Goal: Communication & Community: Answer question/provide support

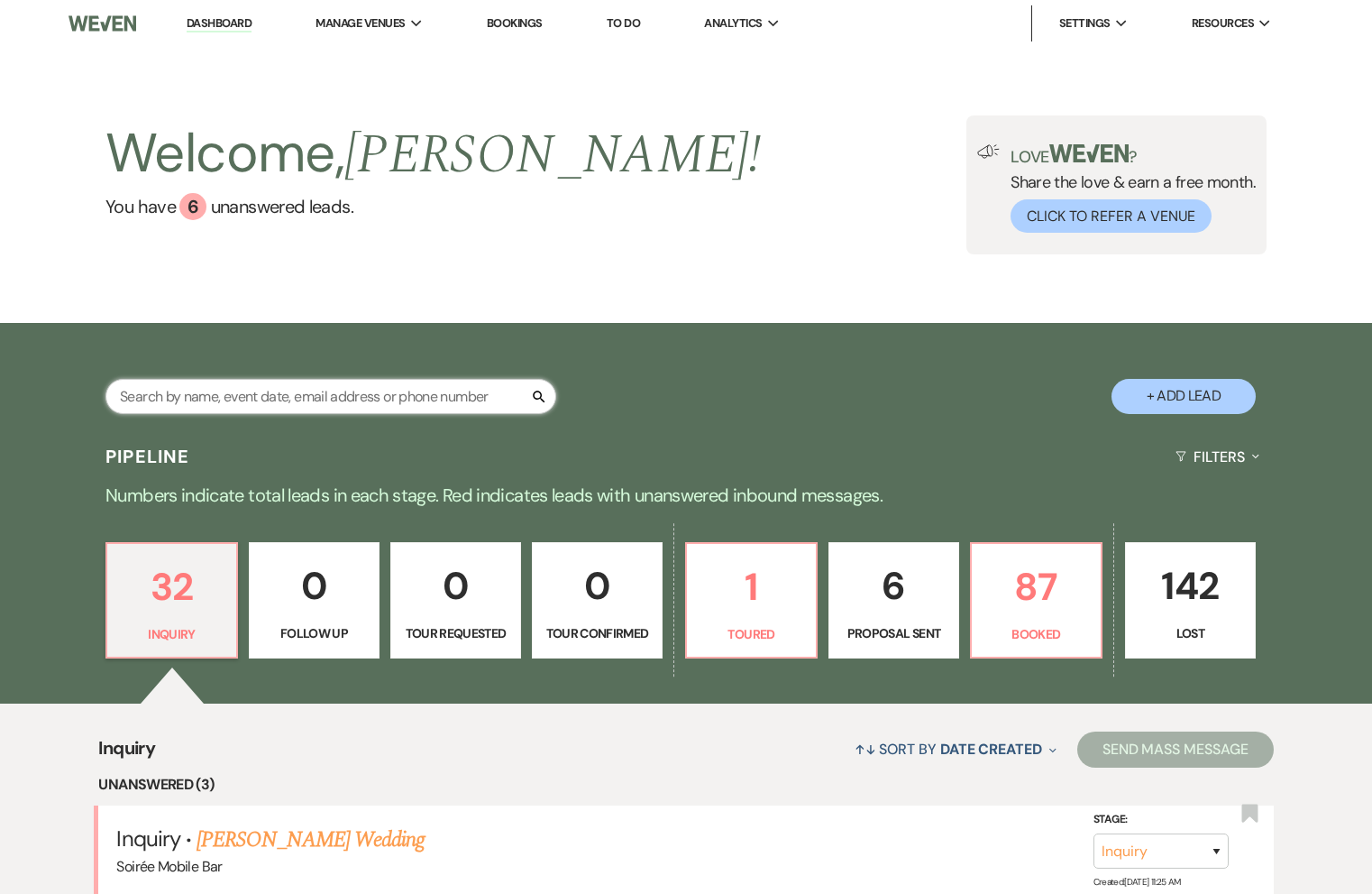
click at [392, 398] on input "text" at bounding box center [331, 397] width 451 height 35
type input "javi"
select select "8"
select select "4"
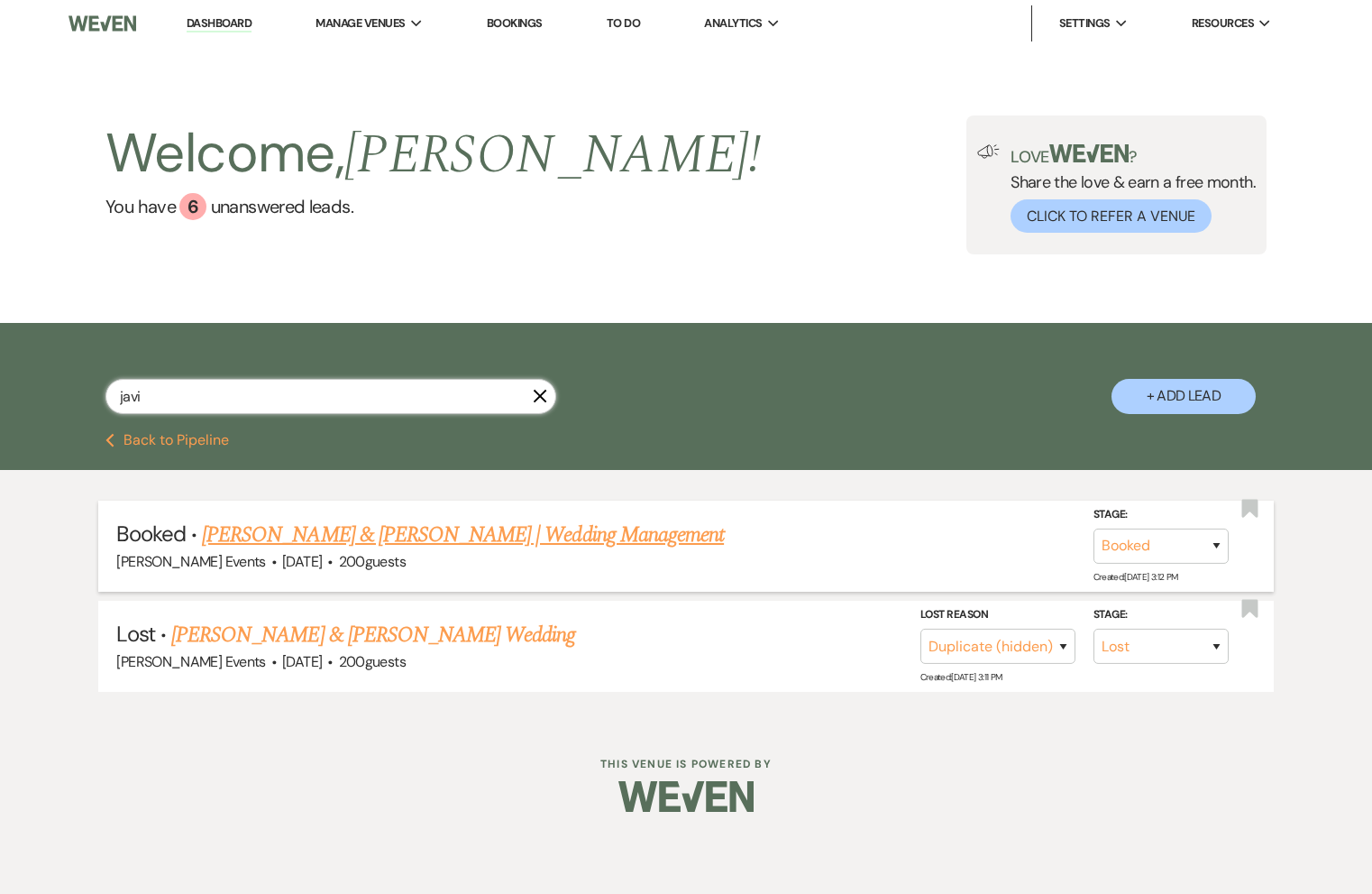
type input "javi"
click at [389, 528] on link "[PERSON_NAME] & [PERSON_NAME] | Wedding Management" at bounding box center [463, 534] width 522 height 33
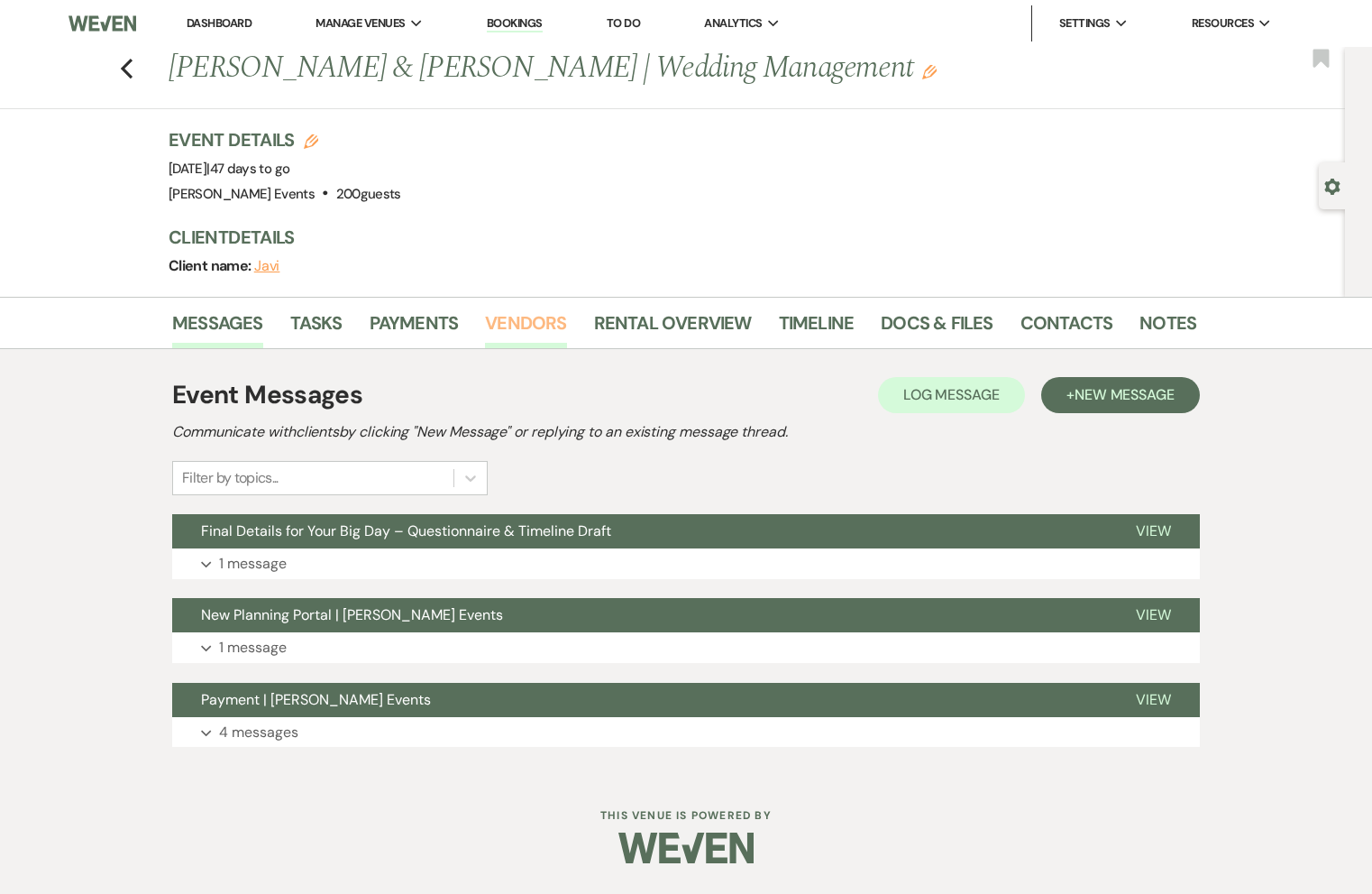
click at [536, 318] on link "Vendors" at bounding box center [525, 328] width 81 height 40
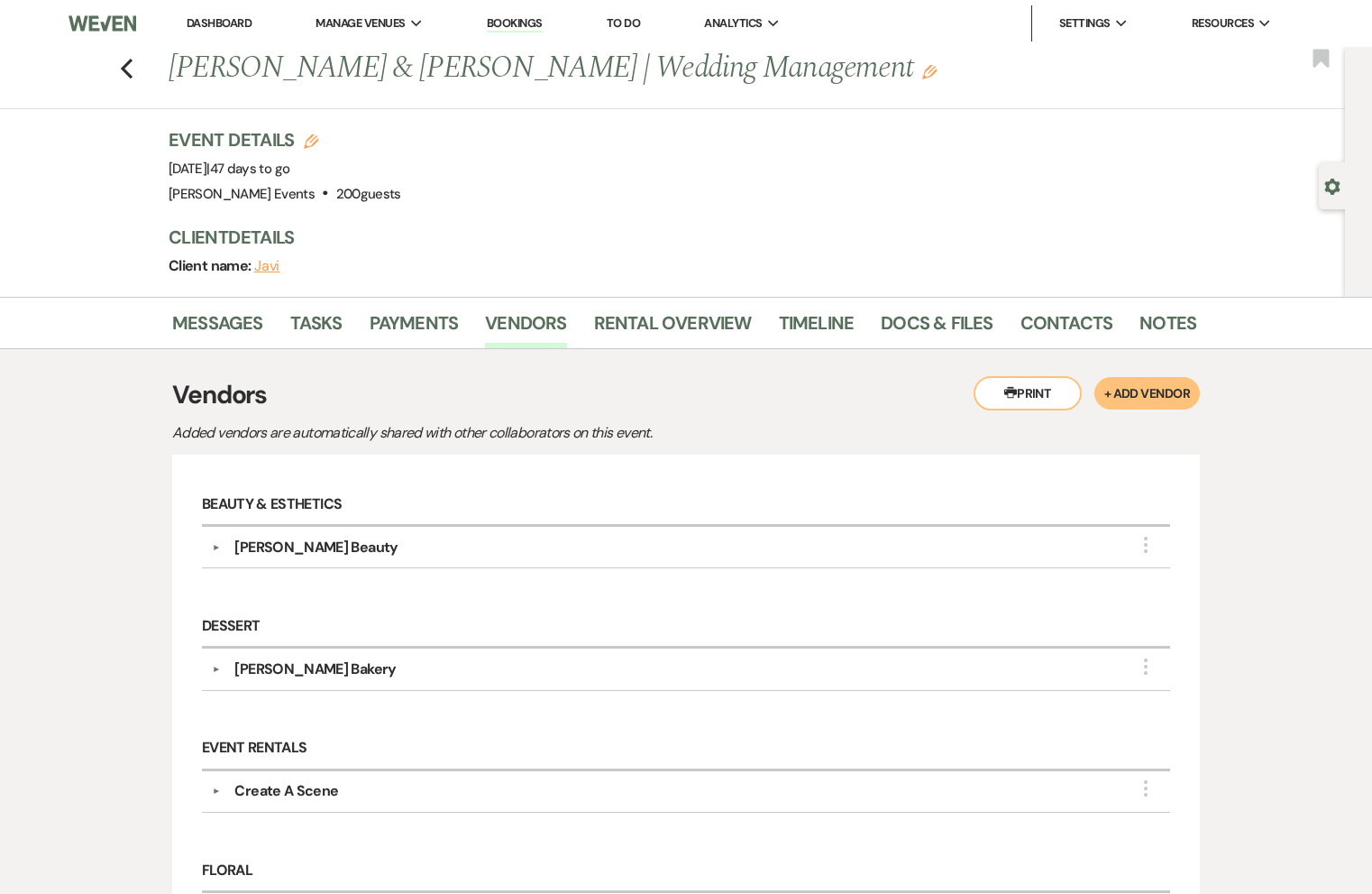
click at [207, 17] on link "Dashboard" at bounding box center [219, 22] width 65 height 15
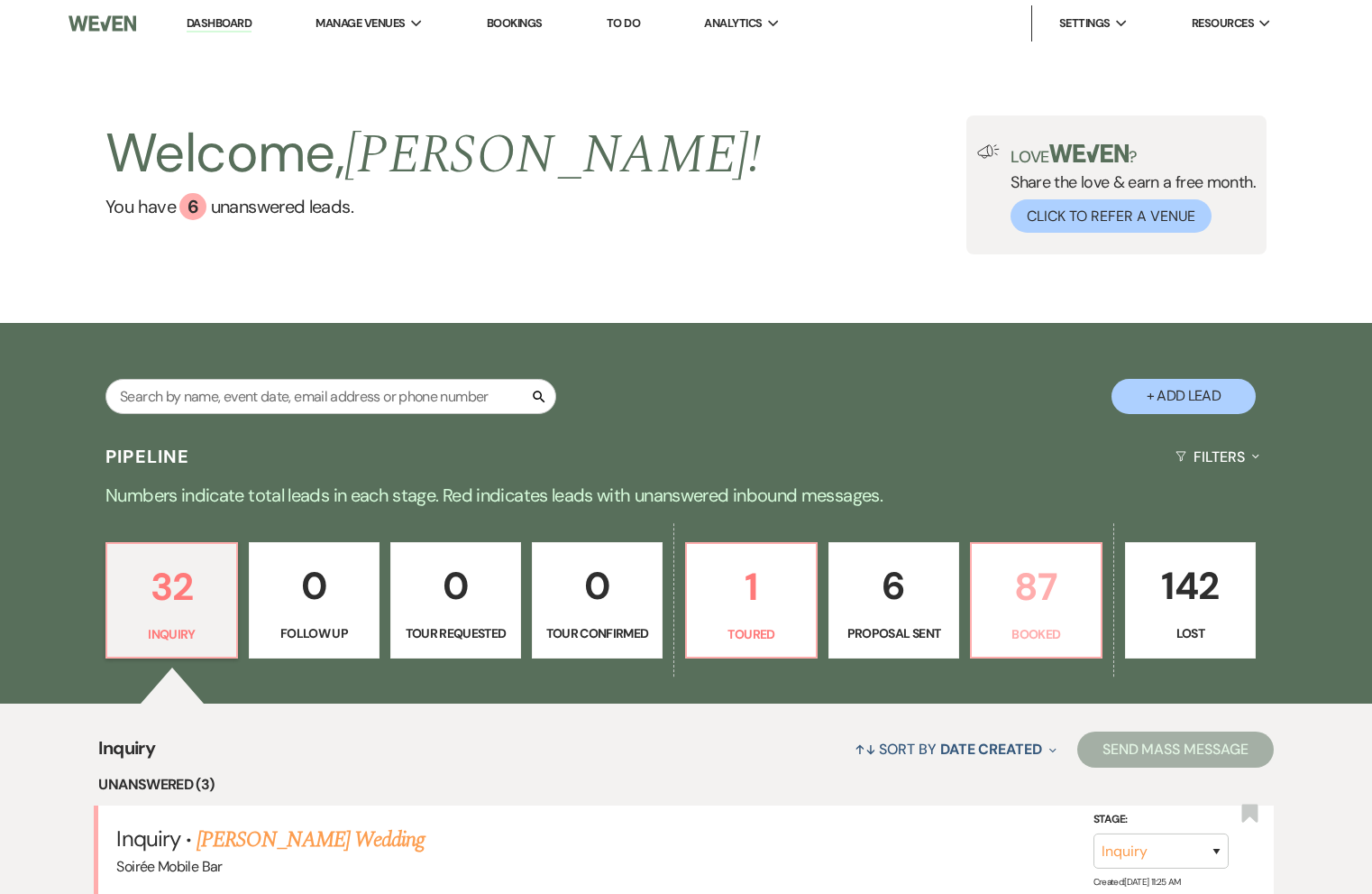
click at [1048, 617] on link "87 Booked" at bounding box center [1036, 600] width 133 height 117
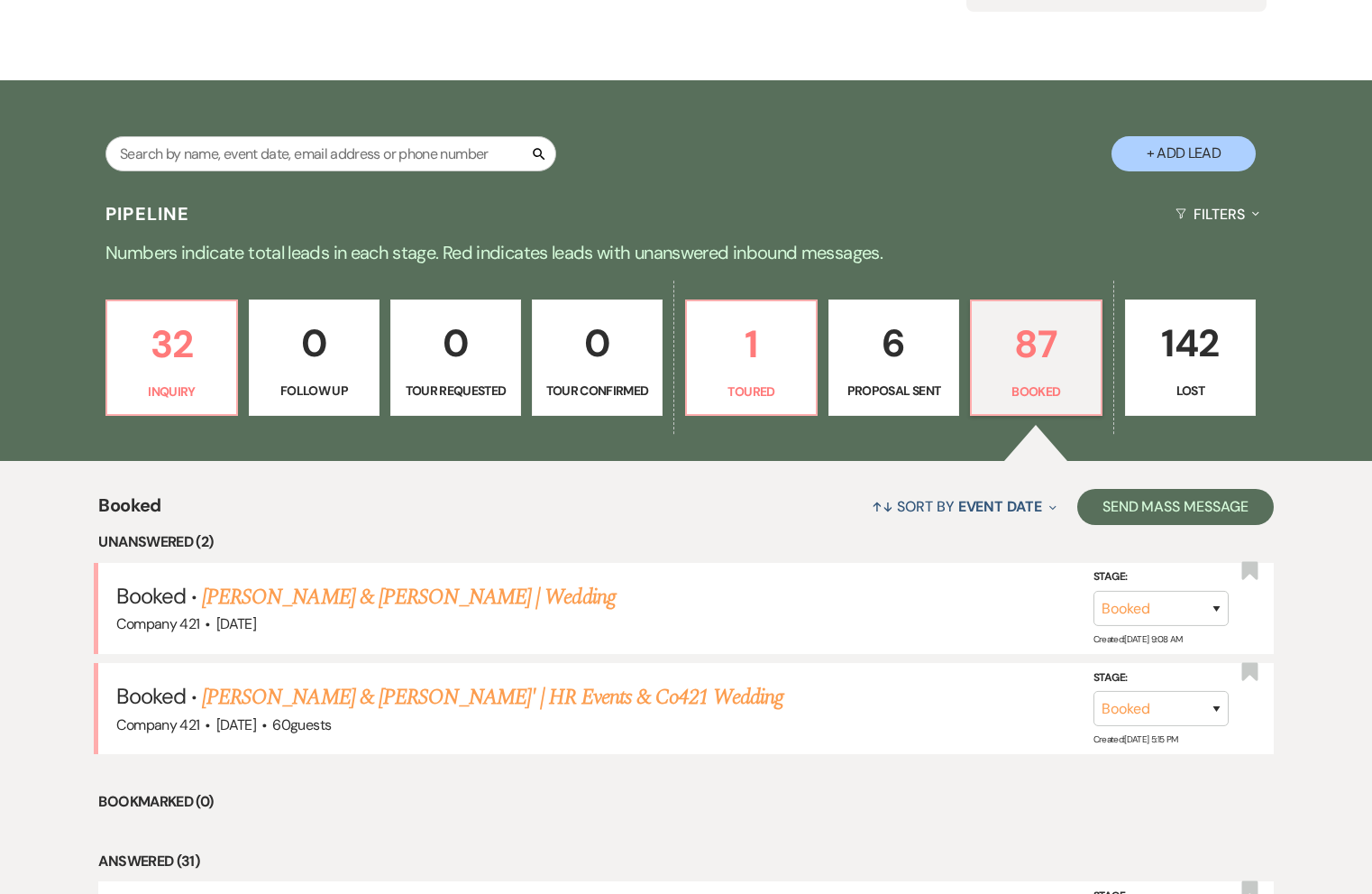
scroll to position [277, 0]
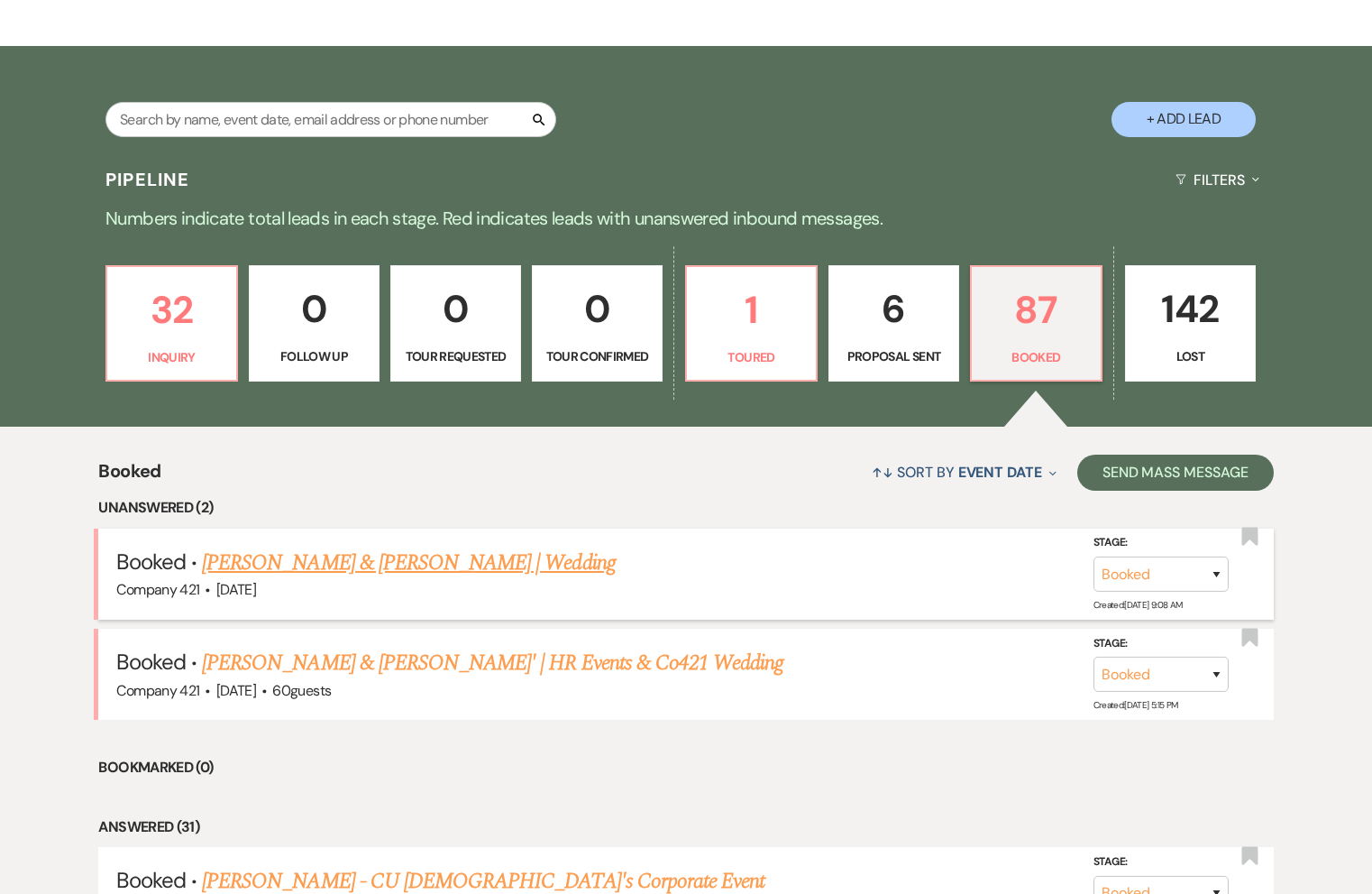
click at [409, 569] on link "[PERSON_NAME] & [PERSON_NAME] | Wedding" at bounding box center [408, 562] width 413 height 33
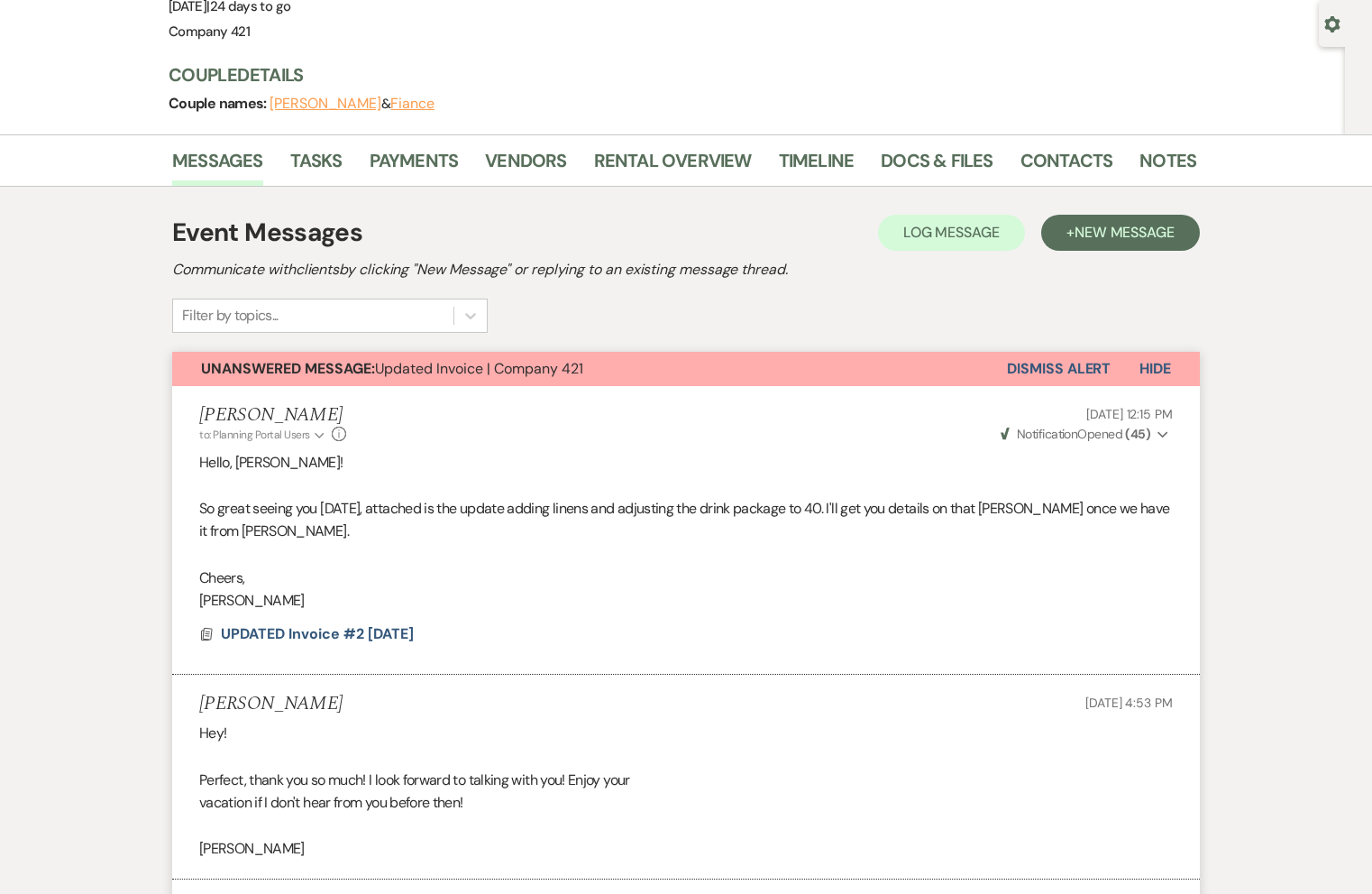
scroll to position [160, 0]
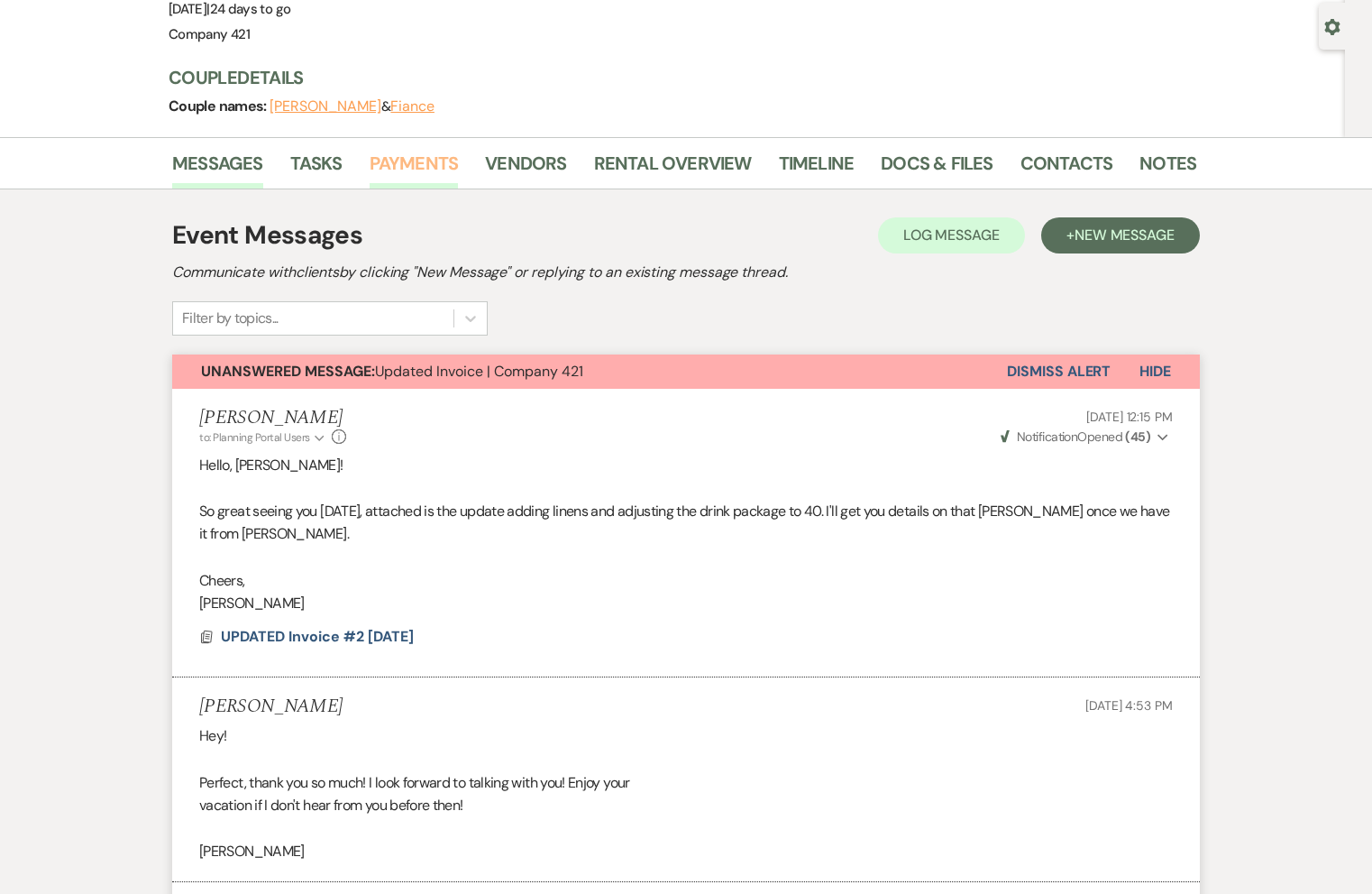
click at [428, 155] on link "Payments" at bounding box center [414, 168] width 89 height 40
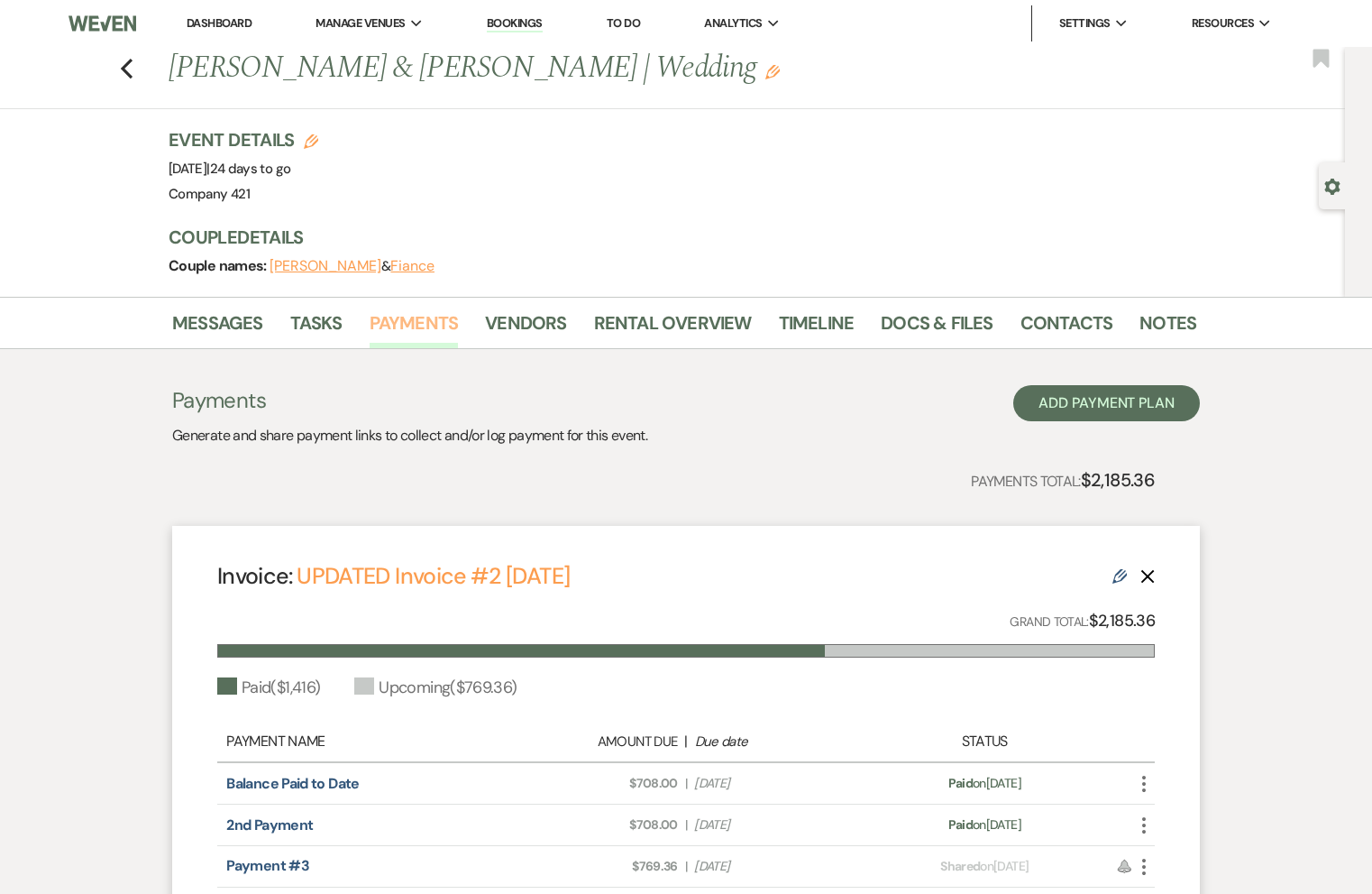
scroll to position [210, 0]
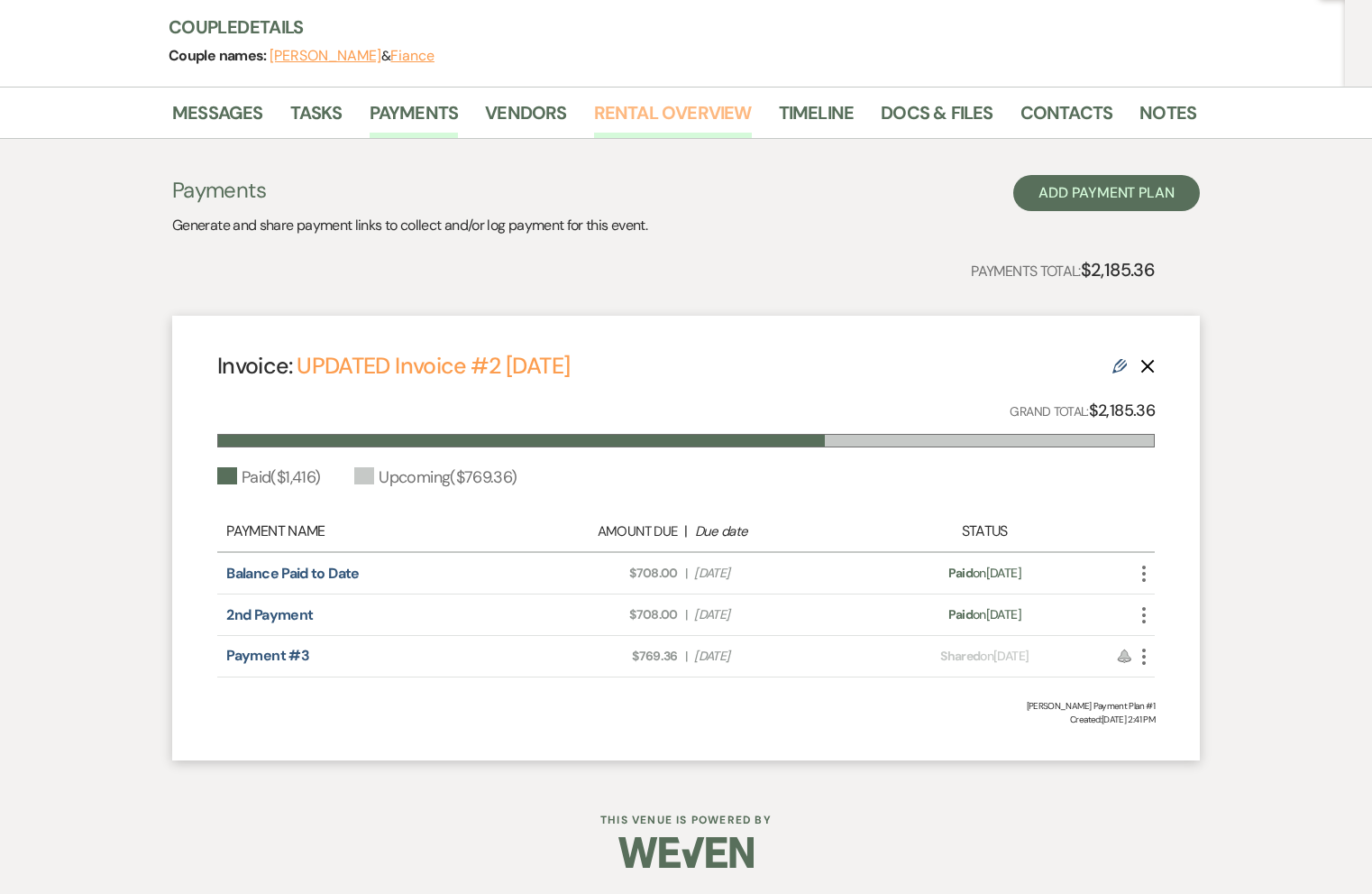
click at [650, 119] on link "Rental Overview" at bounding box center [673, 118] width 158 height 40
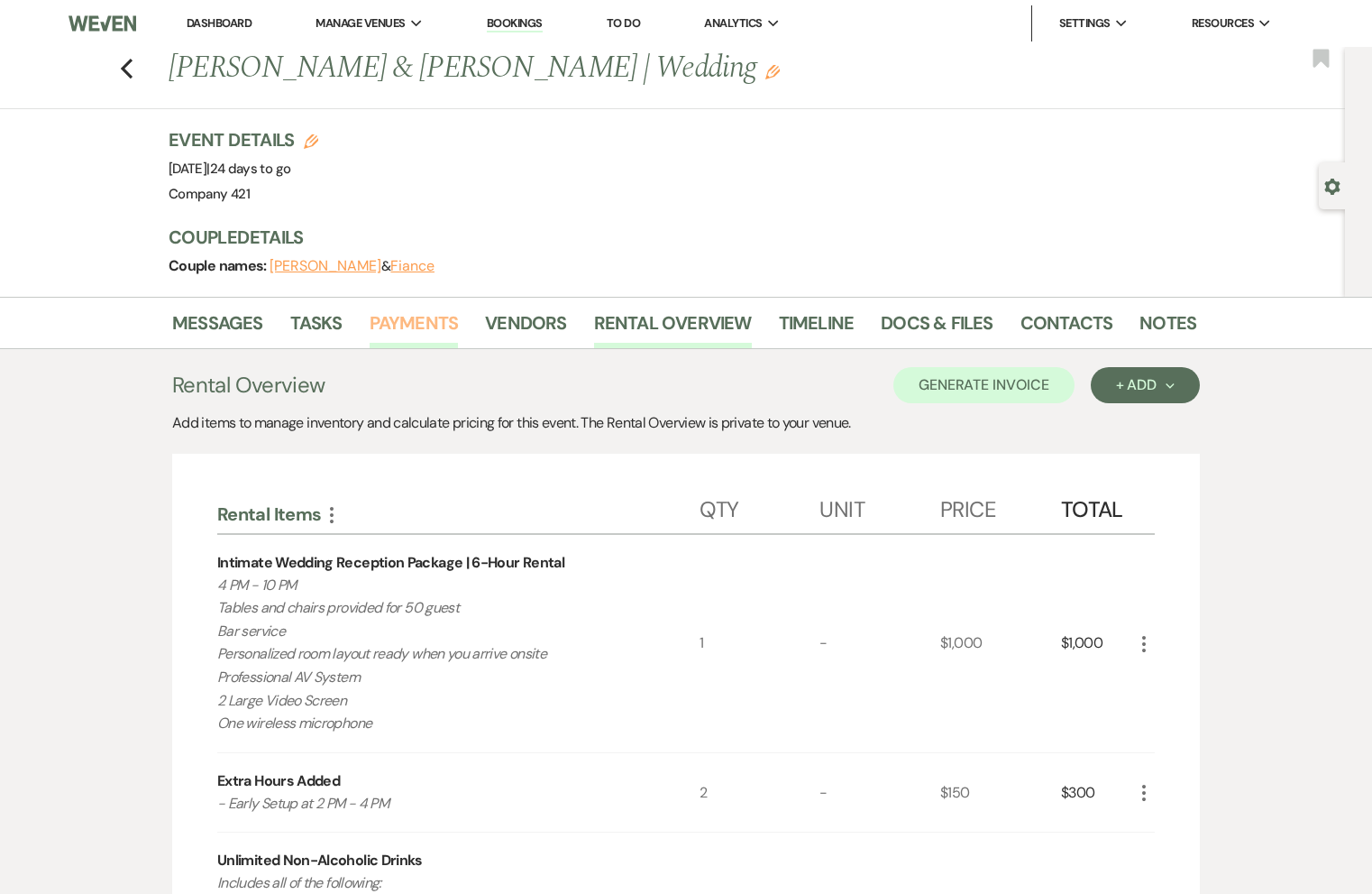
click at [410, 322] on link "Payments" at bounding box center [414, 328] width 89 height 40
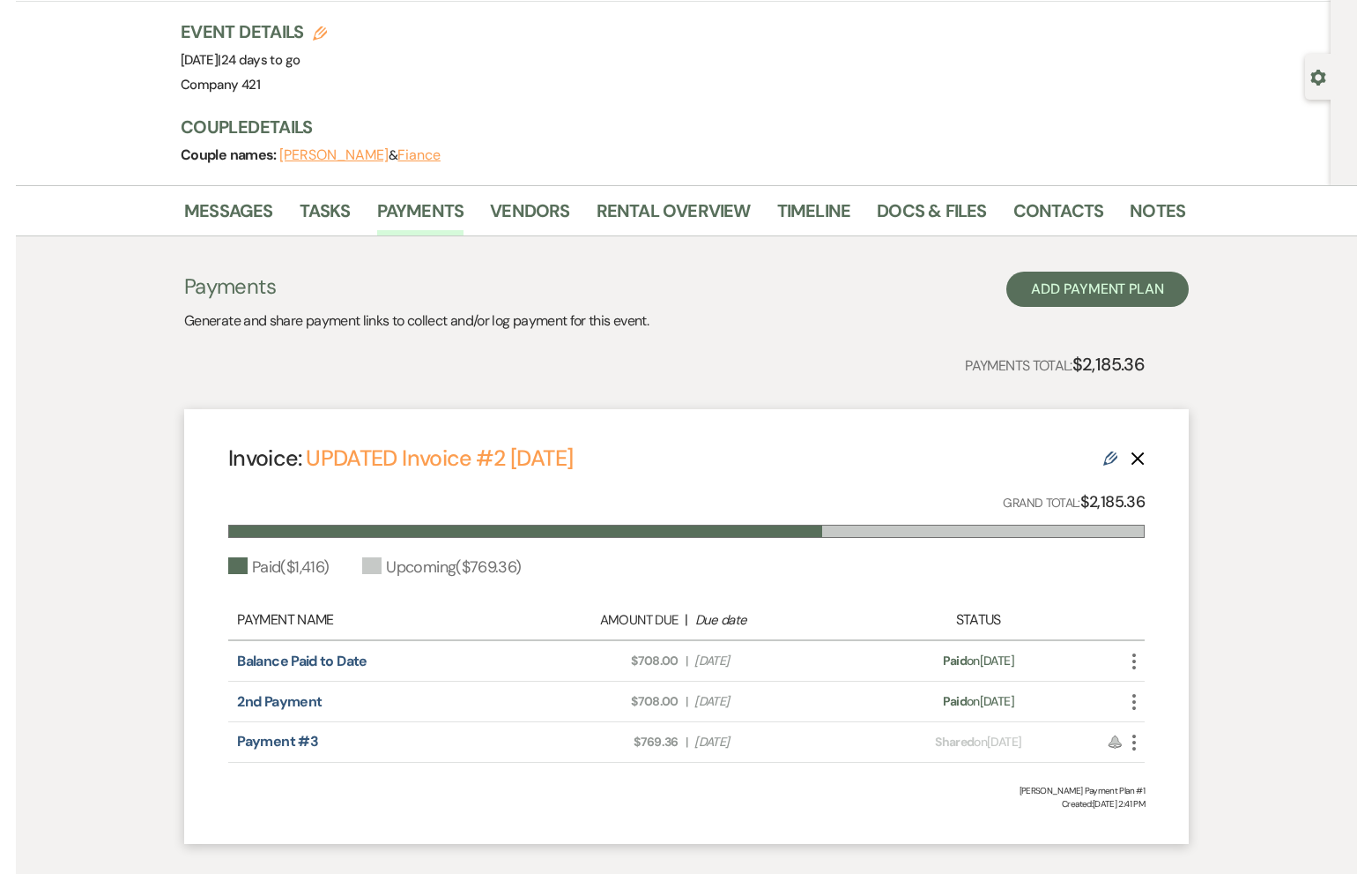
scroll to position [107, 0]
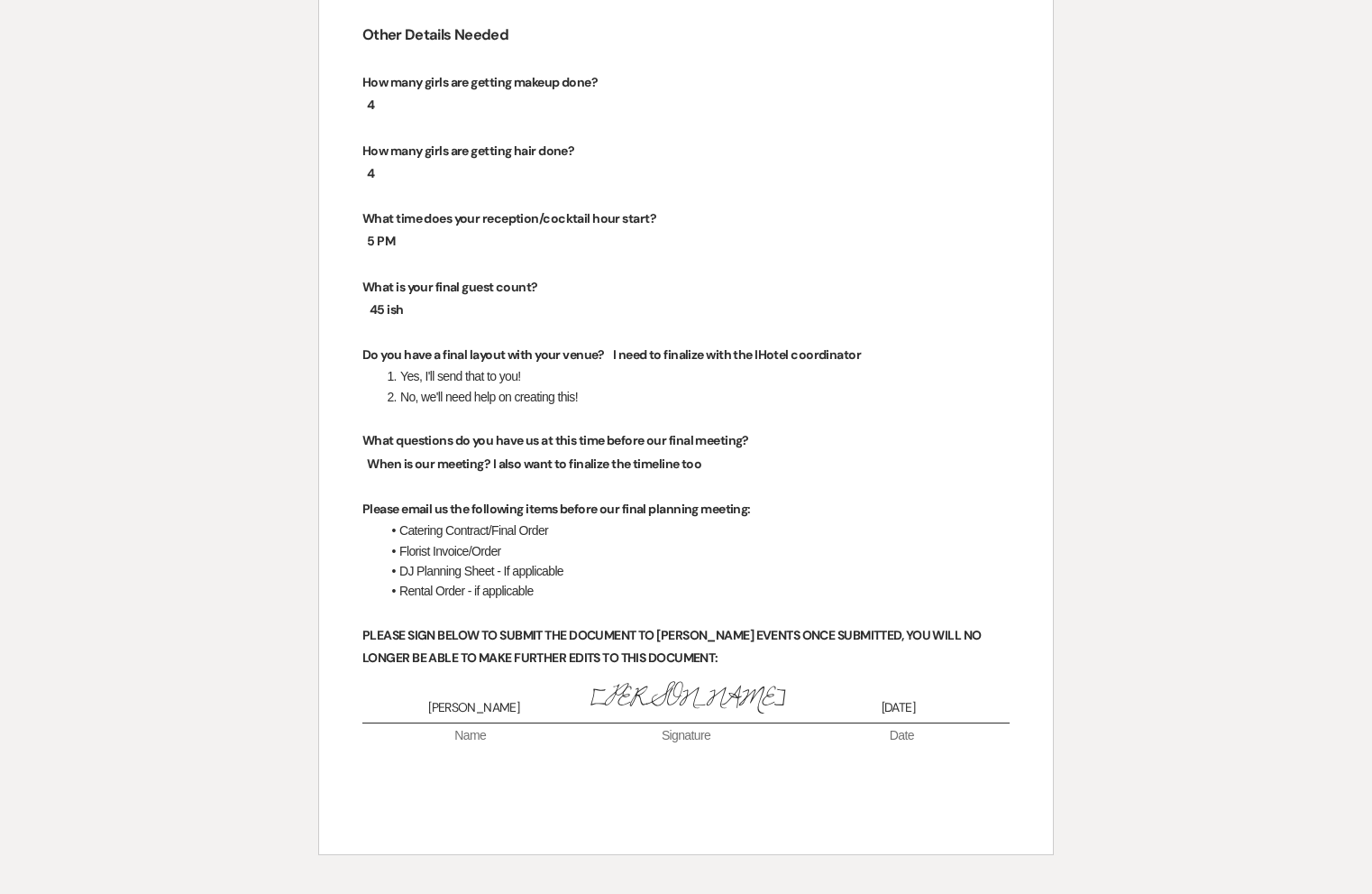
scroll to position [2981, 0]
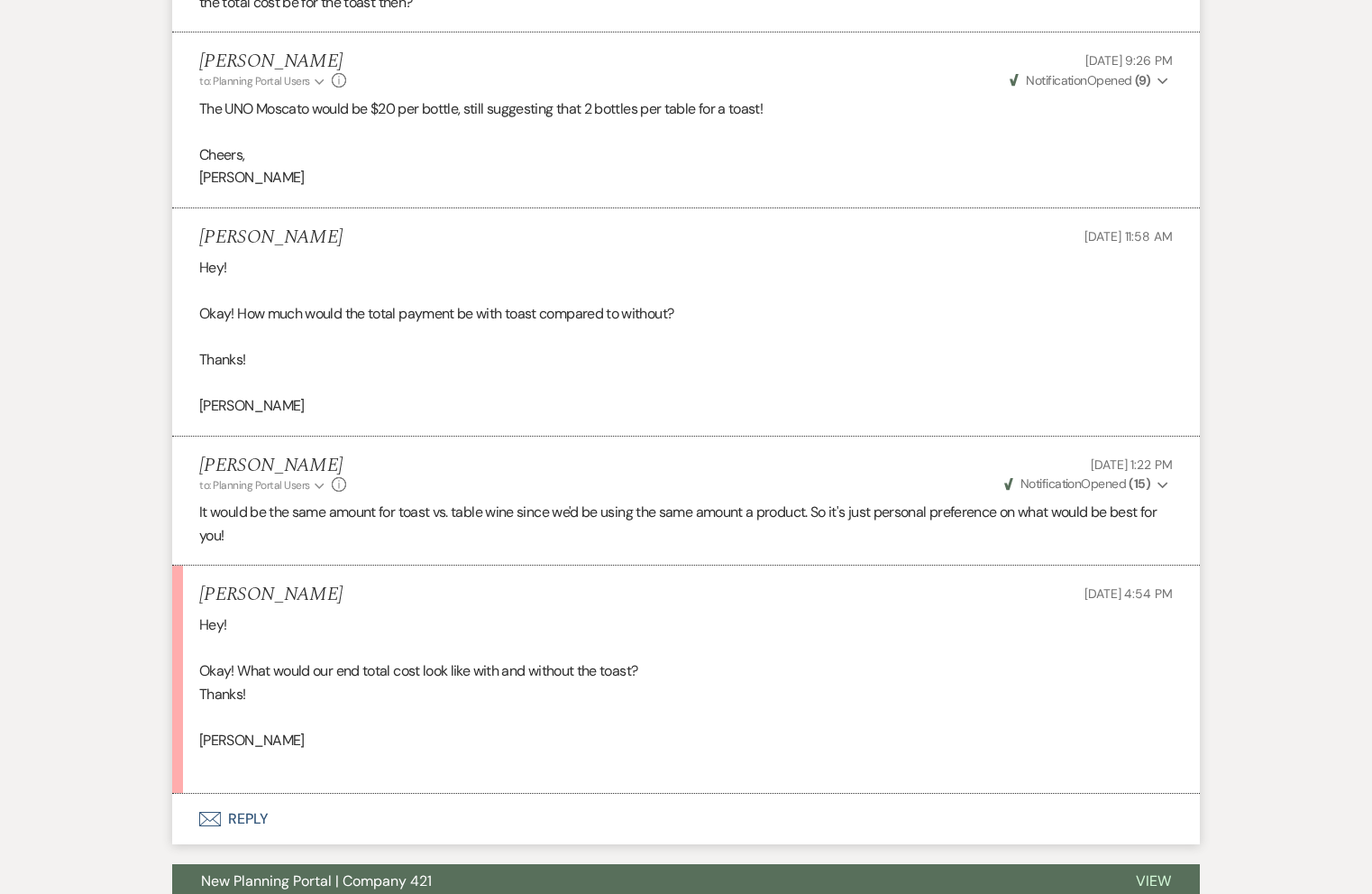
scroll to position [3844, 0]
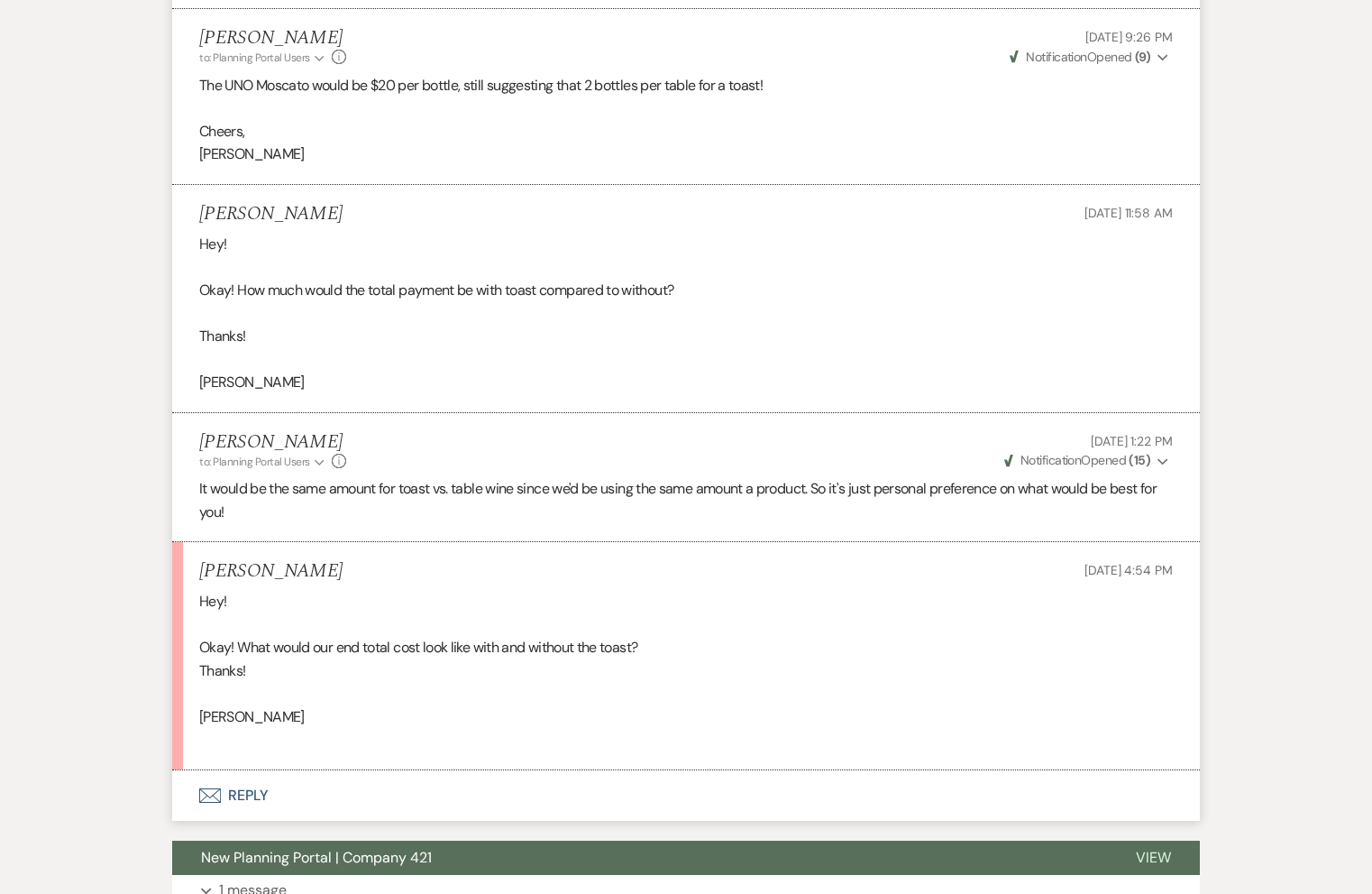
click at [261, 770] on button "Envelope Reply" at bounding box center [686, 795] width 1027 height 50
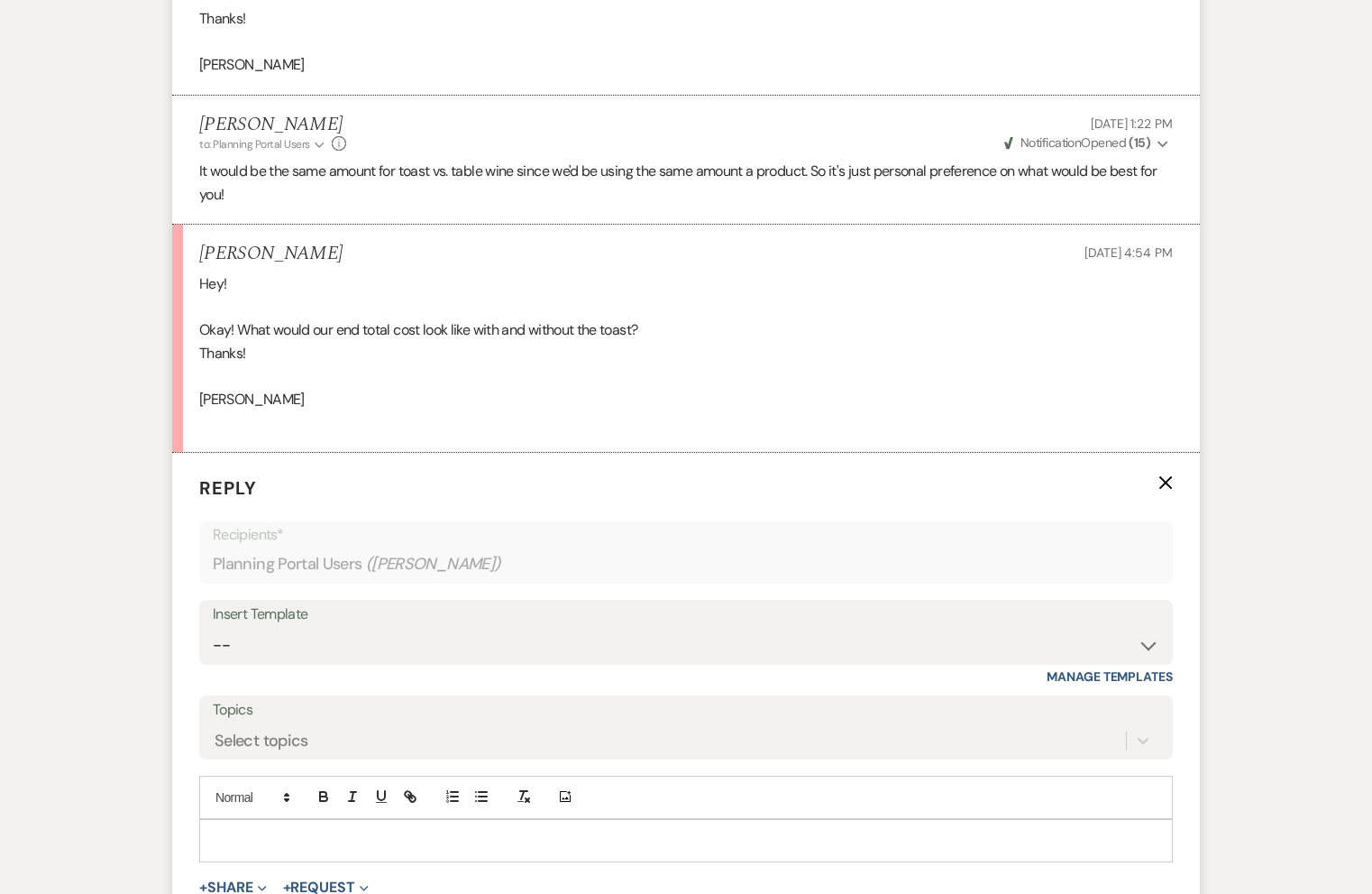
scroll to position [4172, 0]
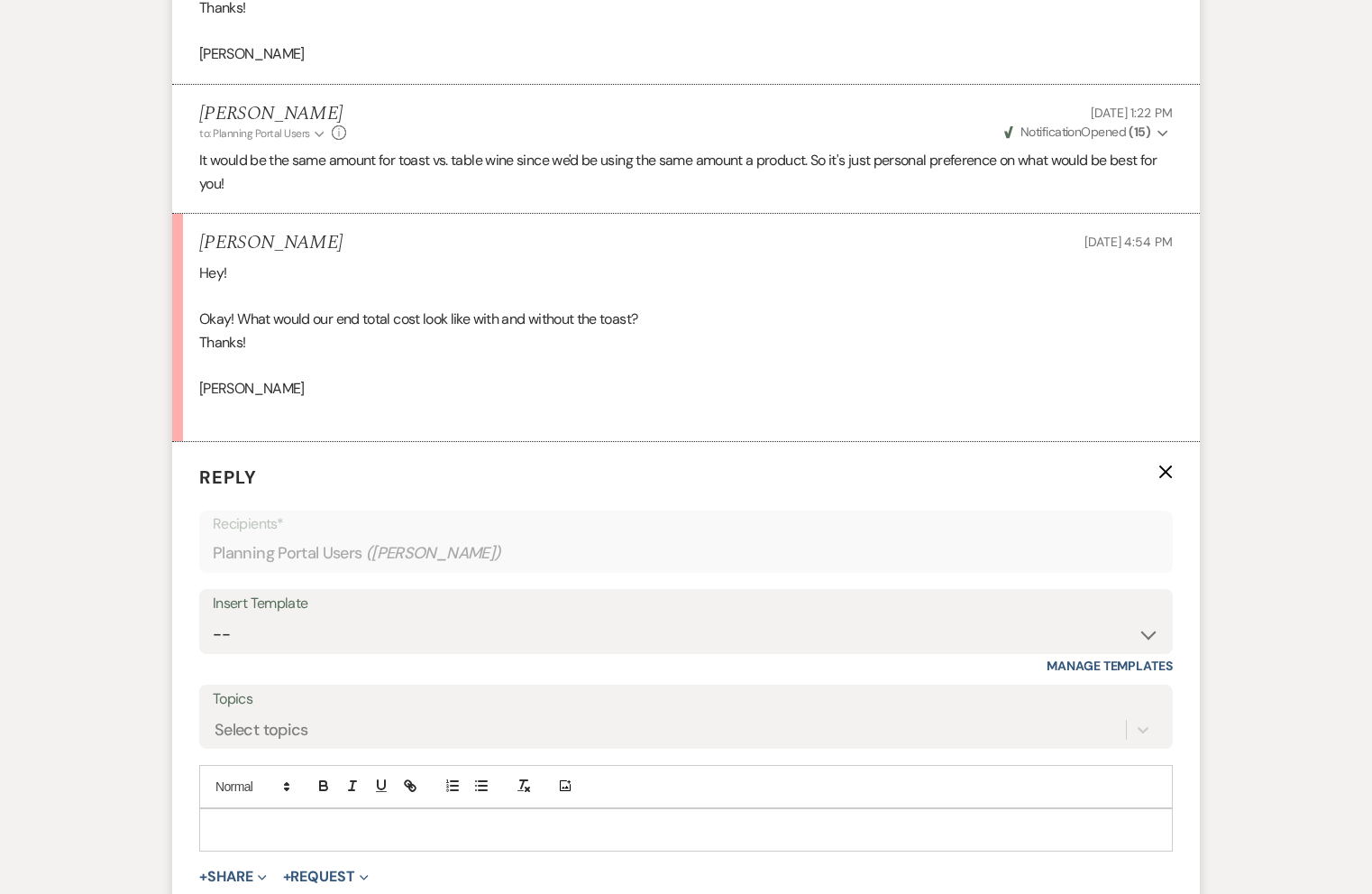
click at [328, 820] on p at bounding box center [686, 829] width 945 height 20
click at [645, 861] on p "Sorry for the delay, as mentioned, we were out of town on vacation!" at bounding box center [686, 870] width 945 height 20
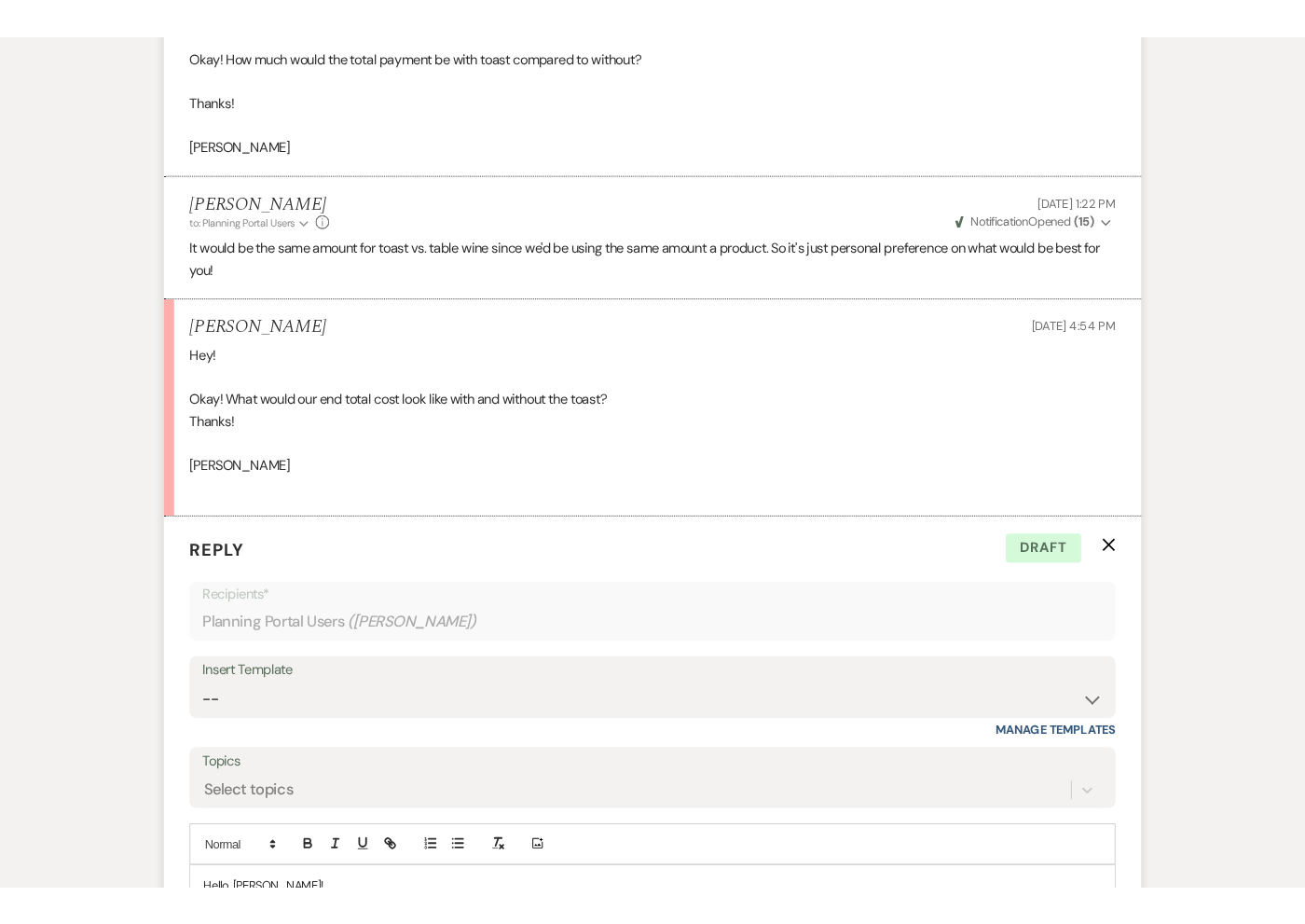
scroll to position [4652, 0]
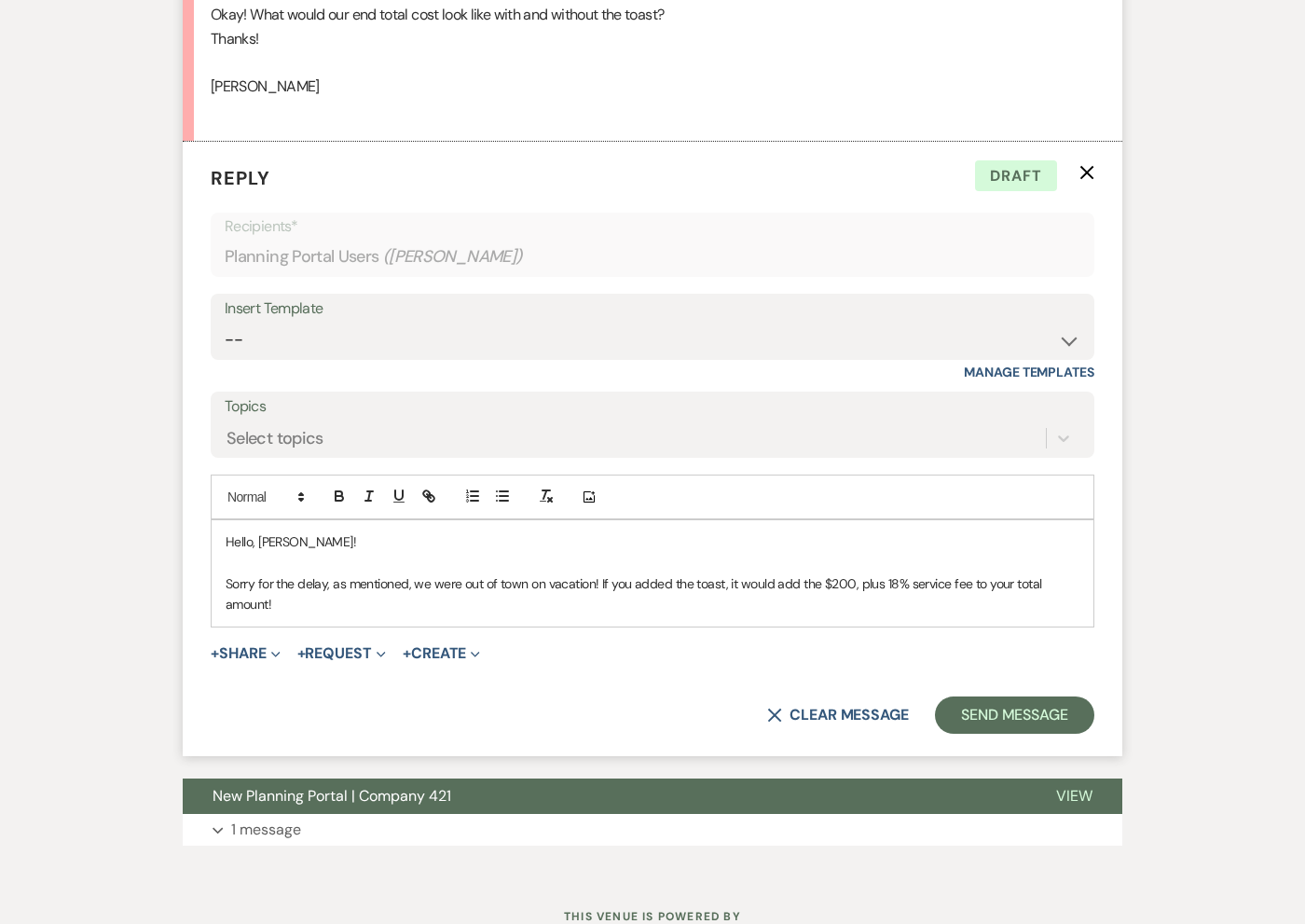
click at [367, 606] on p "Sorry for the delay, as mentioned, we were out of town on vacation! If you adde…" at bounding box center [652, 595] width 854 height 42
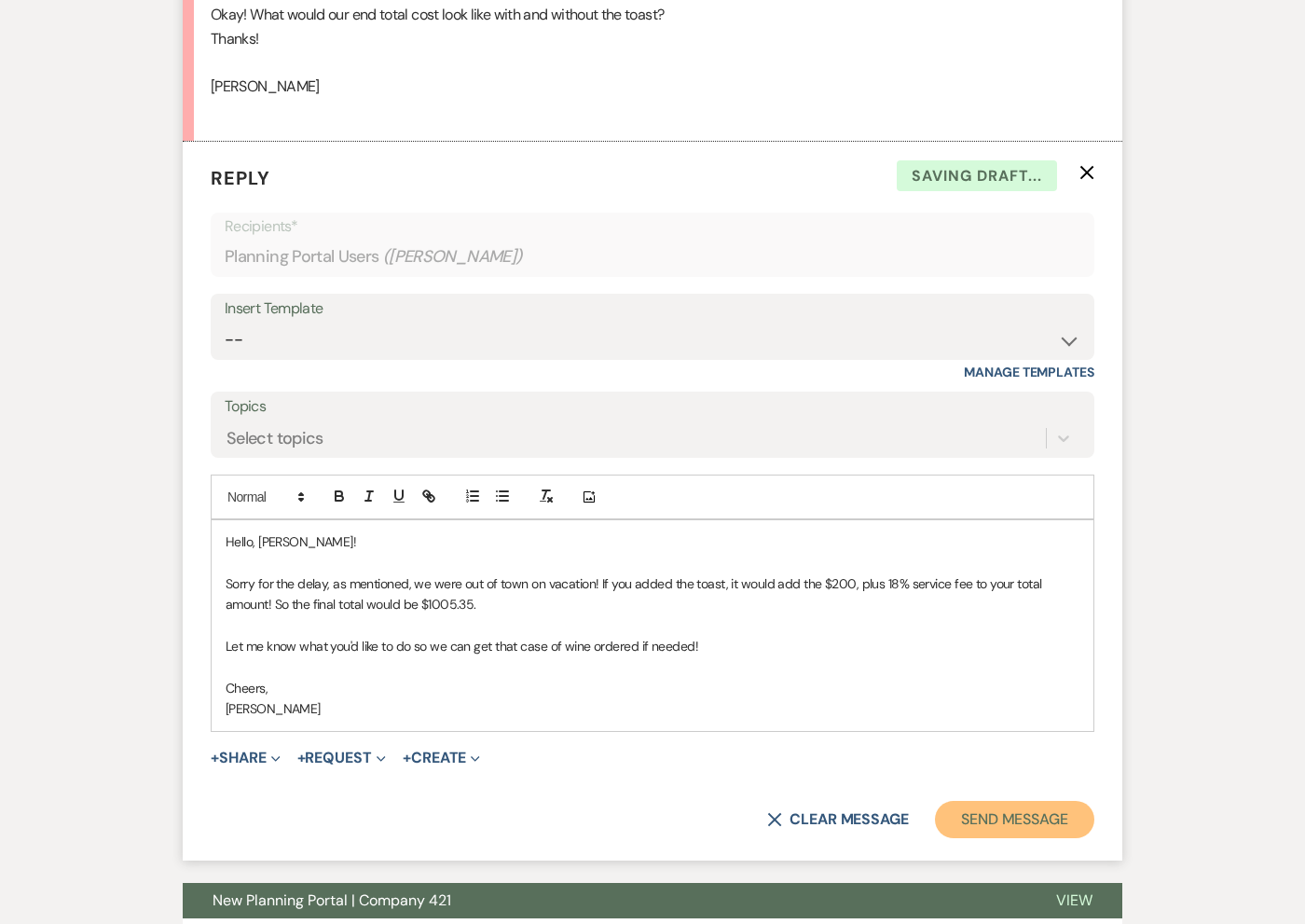
click at [983, 824] on button "Send Message" at bounding box center [1015, 818] width 160 height 37
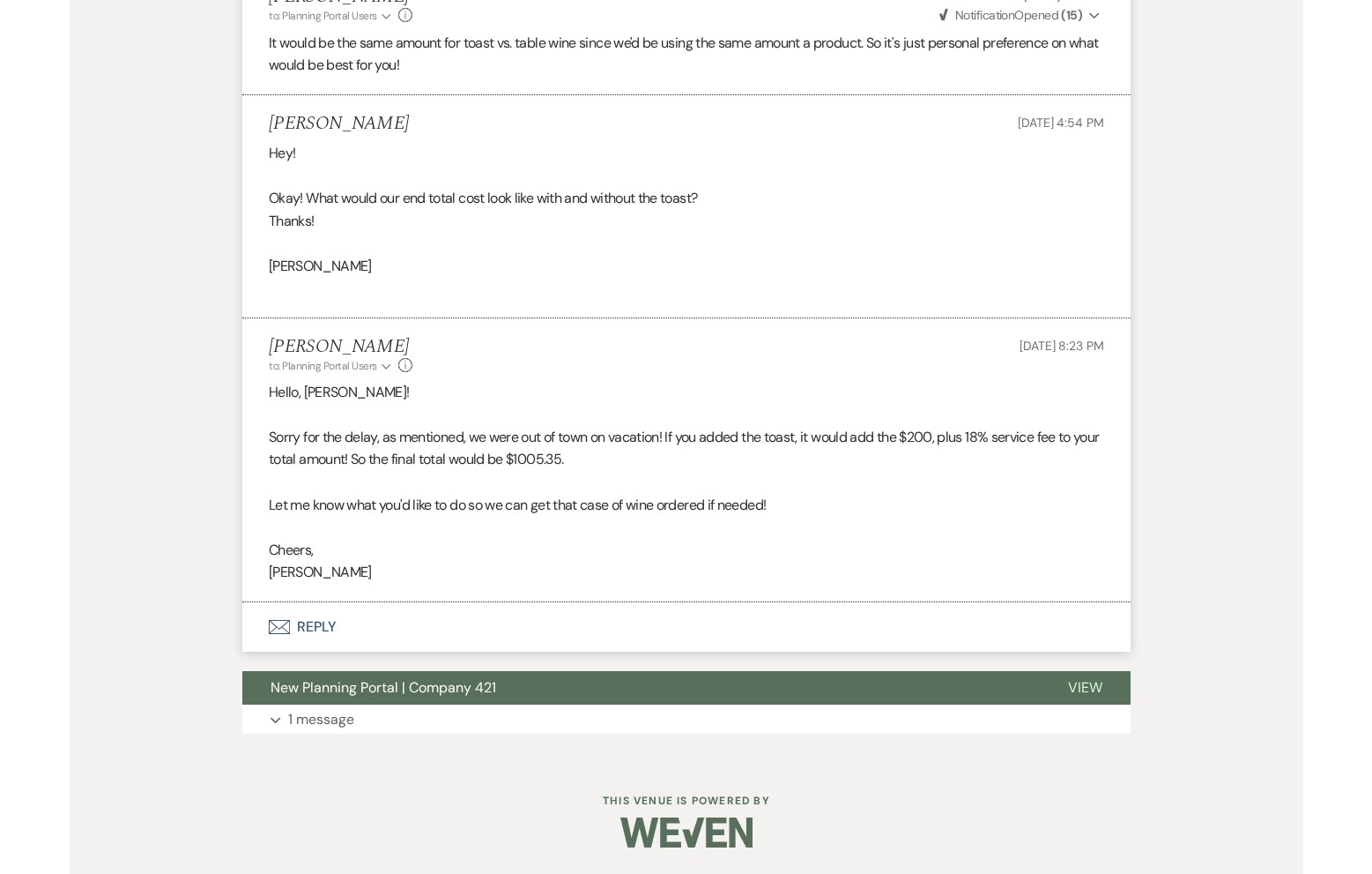
scroll to position [4170, 0]
